Goal: Transaction & Acquisition: Purchase product/service

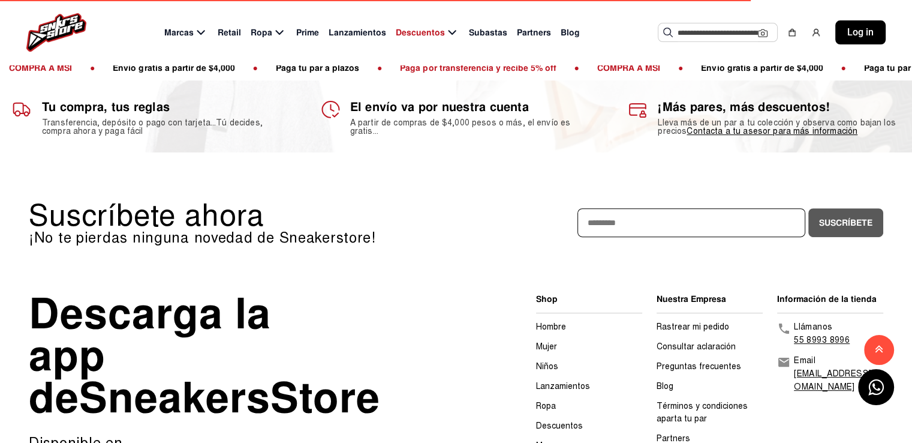
scroll to position [74, 0]
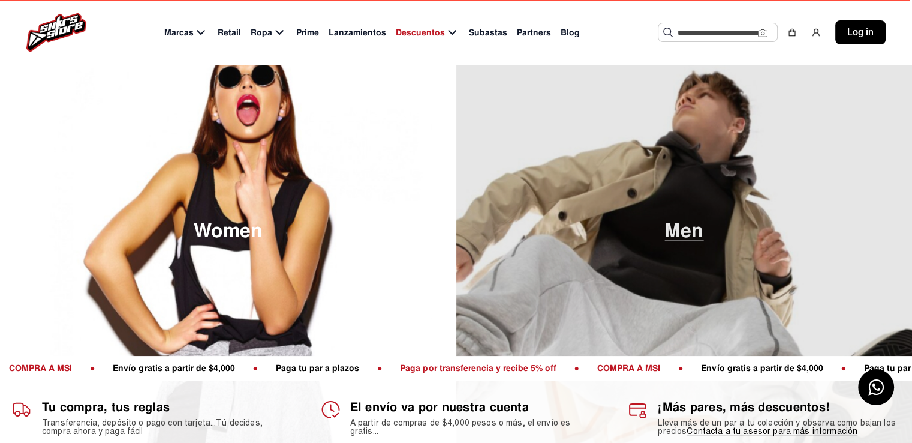
click at [691, 238] on span "Men" at bounding box center [684, 231] width 39 height 20
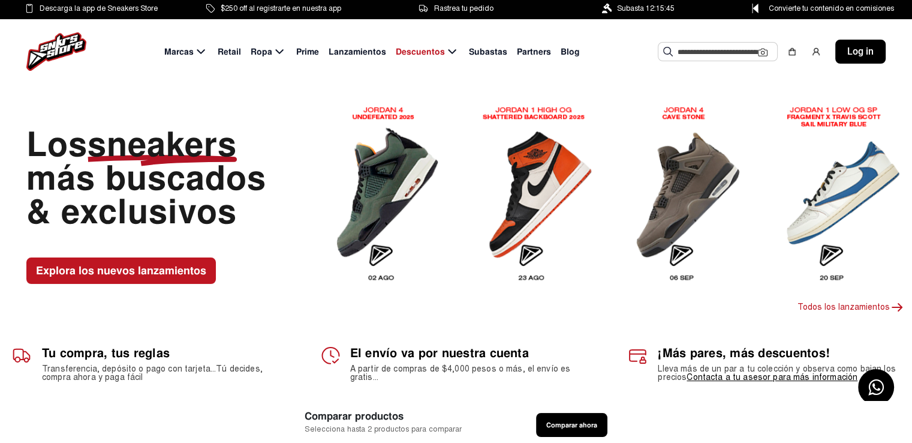
click at [823, 191] on img at bounding box center [837, 193] width 132 height 193
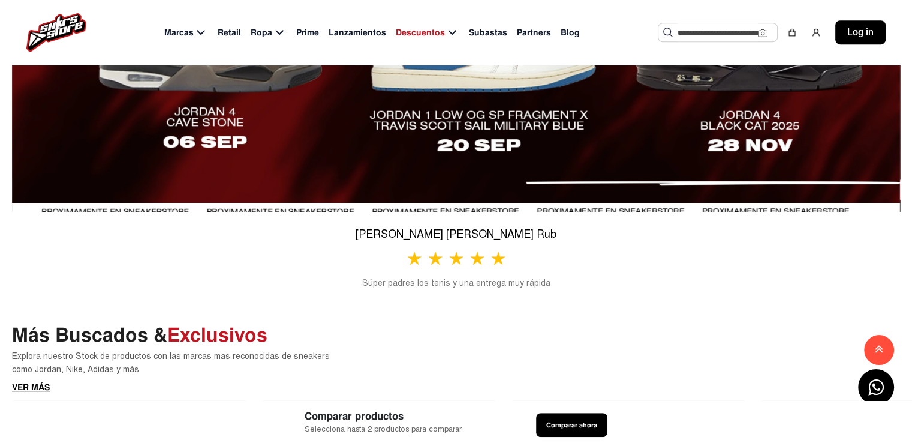
scroll to position [480, 0]
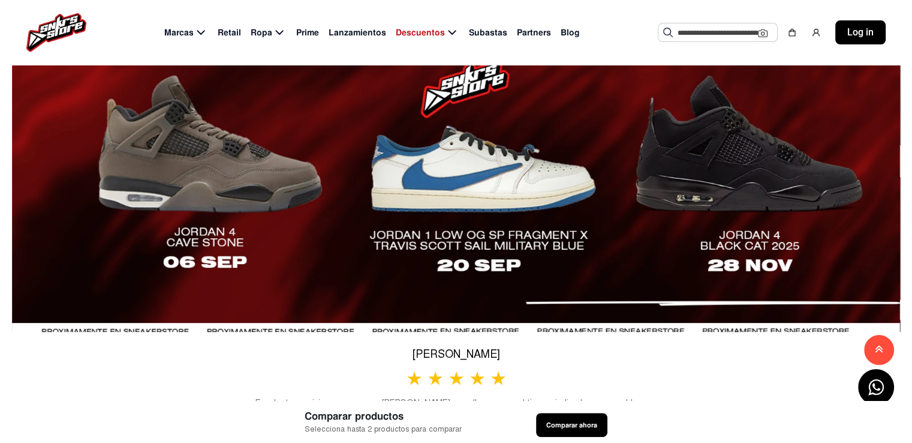
click at [722, 32] on input "text" at bounding box center [718, 32] width 80 height 18
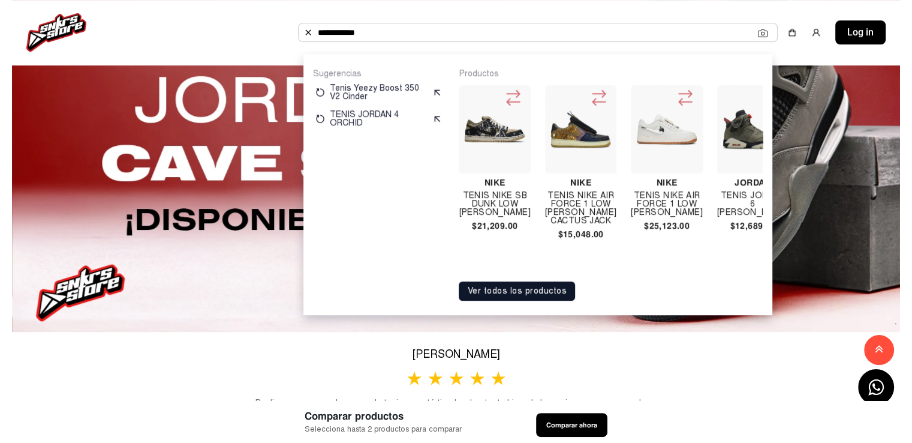
type input "**********"
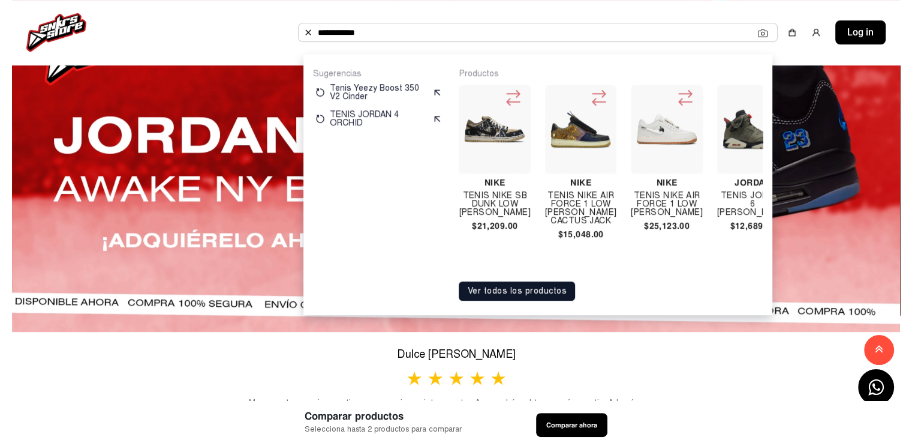
click at [670, 34] on input "**********" at bounding box center [538, 32] width 440 height 18
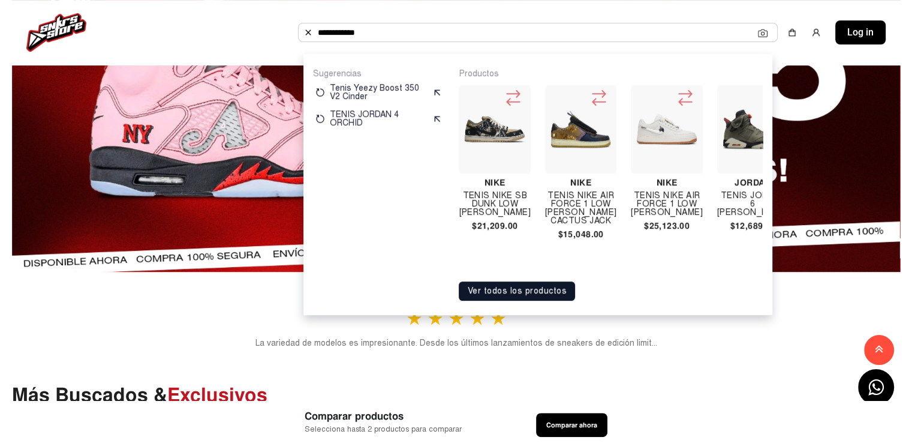
scroll to position [660, 0]
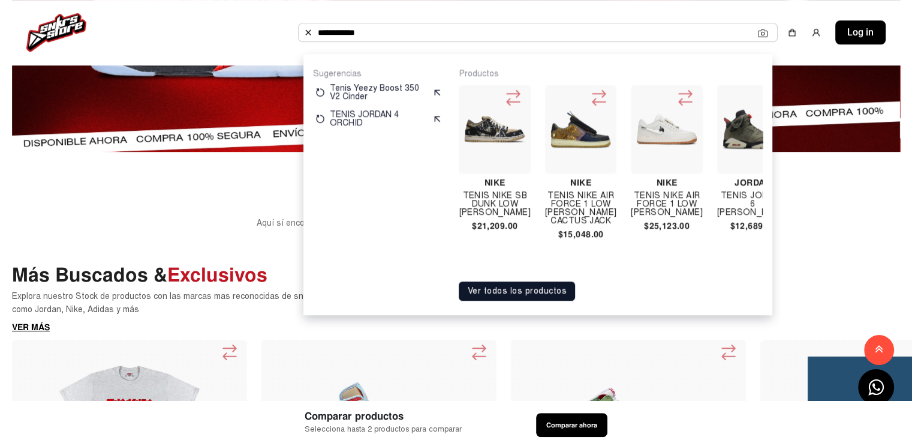
click at [493, 296] on button "Ver todos los productos" at bounding box center [517, 290] width 116 height 19
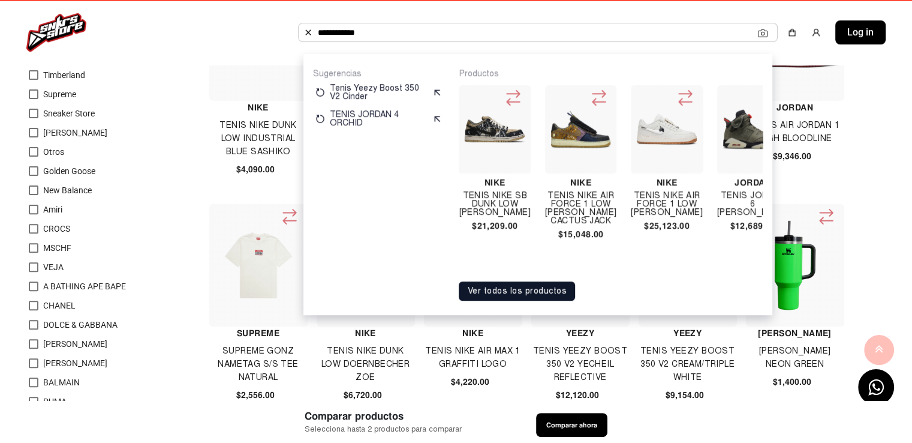
scroll to position [60, 0]
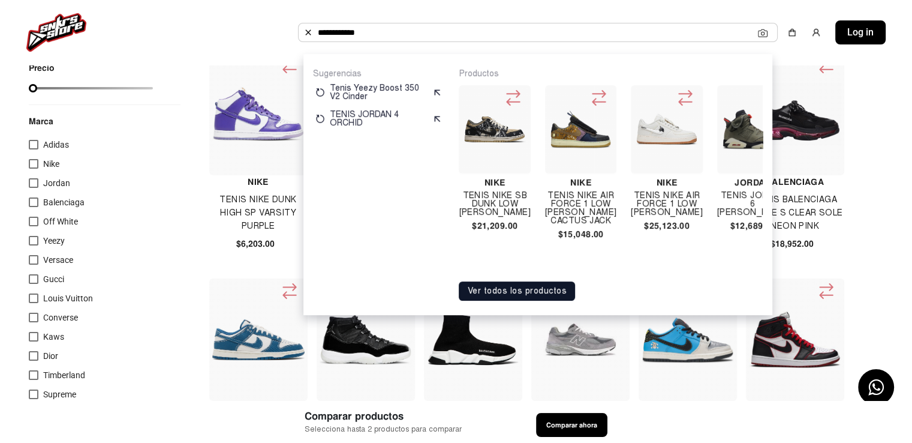
click at [306, 34] on img at bounding box center [309, 33] width 10 height 10
